Goal: Check status: Check status

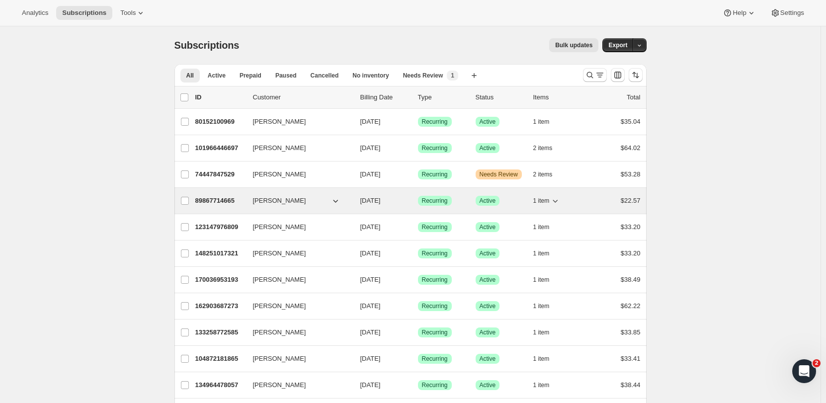
click at [271, 200] on span "[PERSON_NAME]" at bounding box center [279, 201] width 53 height 10
click at [229, 200] on p "89867714665" at bounding box center [220, 201] width 50 height 10
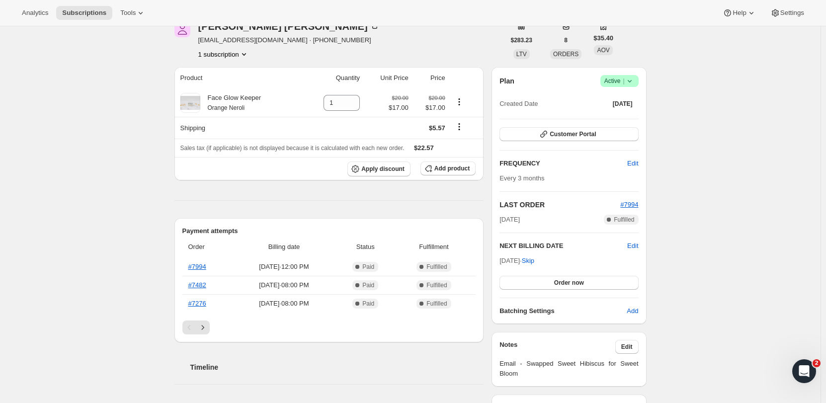
scroll to position [50, 0]
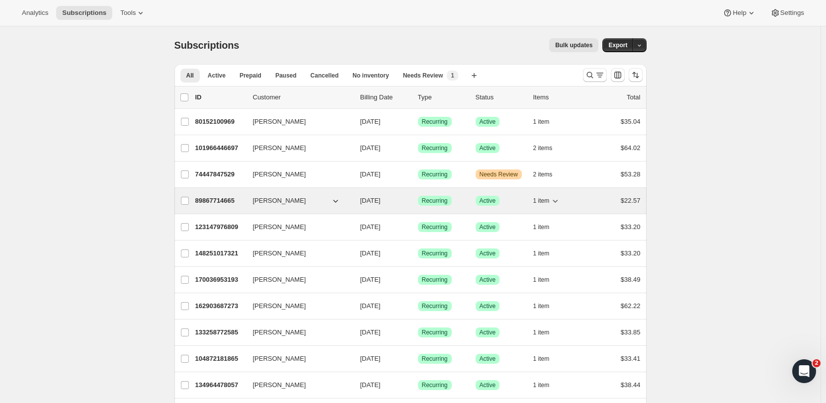
click at [381, 202] on span "[DATE]" at bounding box center [370, 200] width 20 height 7
